Goal: Task Accomplishment & Management: Manage account settings

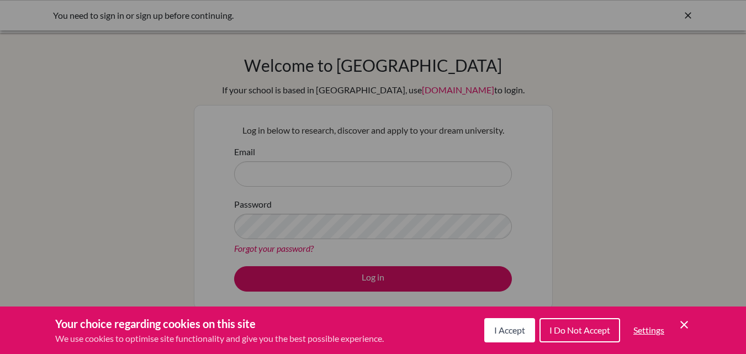
click at [510, 323] on button "I Accept" at bounding box center [509, 330] width 51 height 24
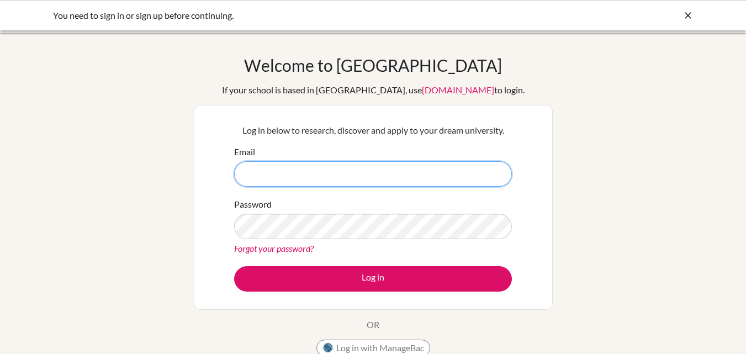
click at [371, 180] on input "Email" at bounding box center [373, 173] width 278 height 25
type input "R"
type input "ritika.1907@gems.edu.np"
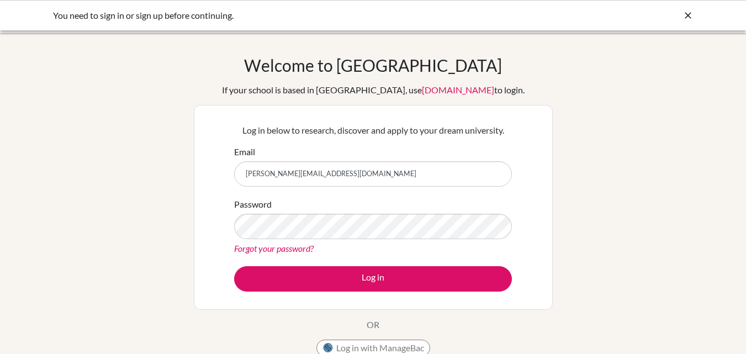
click at [293, 244] on link "Forgot your password?" at bounding box center [274, 248] width 80 height 10
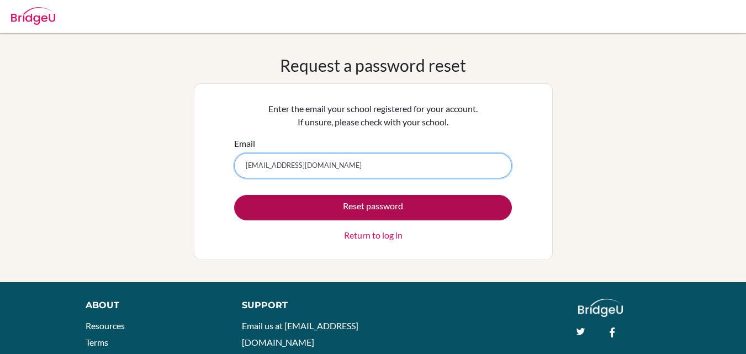
type input "rittika.1907@gems.edu.np"
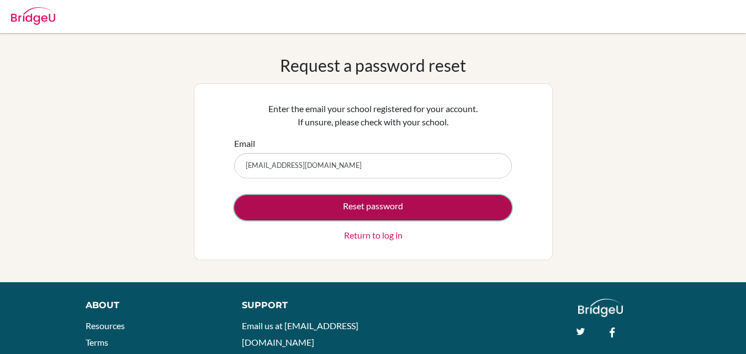
click at [299, 205] on button "Reset password" at bounding box center [373, 207] width 278 height 25
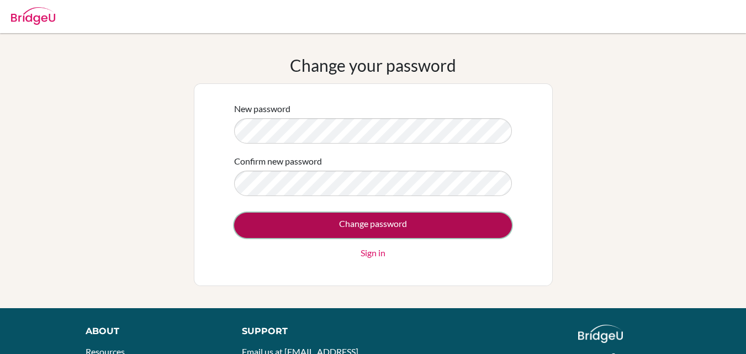
click at [278, 224] on input "Change password" at bounding box center [373, 225] width 278 height 25
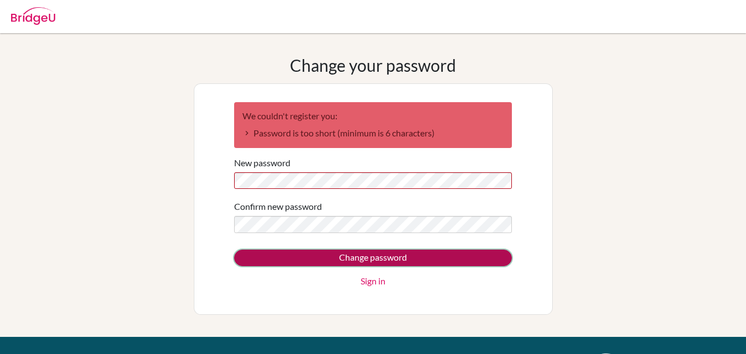
click at [275, 252] on input "Change password" at bounding box center [373, 258] width 278 height 17
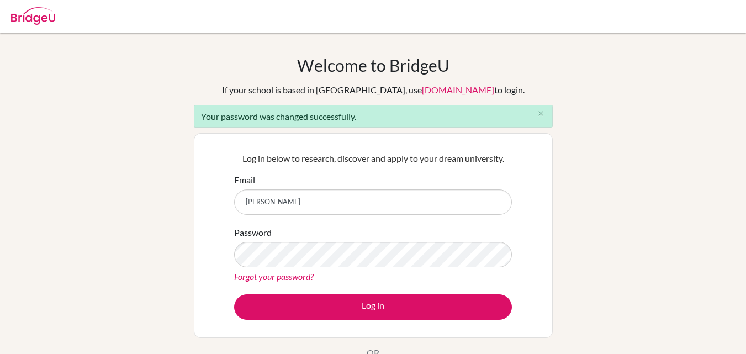
type input "[EMAIL_ADDRESS][DOMAIN_NAME]"
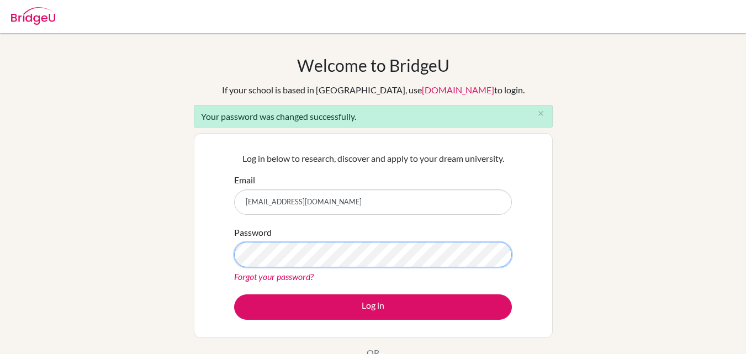
click at [234, 294] on button "Log in" at bounding box center [373, 306] width 278 height 25
